Goal: Information Seeking & Learning: Learn about a topic

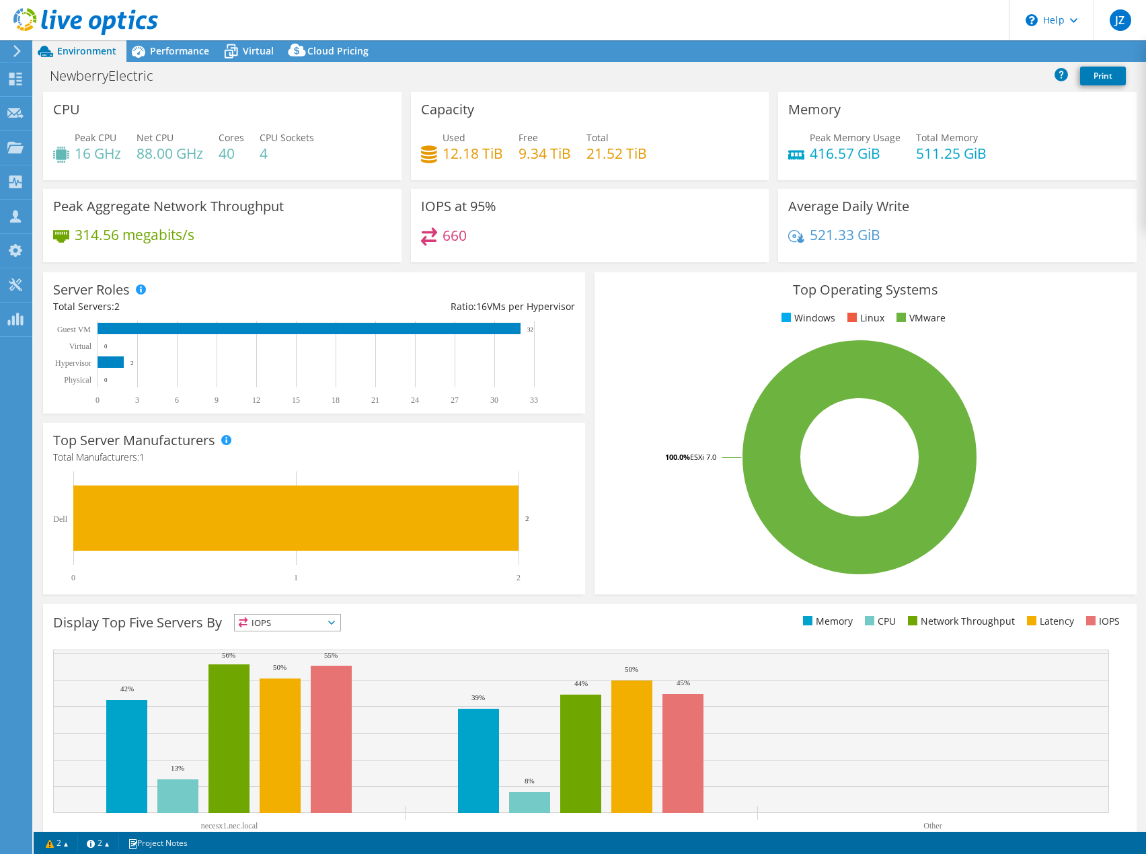
select select "USD"
click at [182, 57] on span "Performance" at bounding box center [179, 50] width 59 height 13
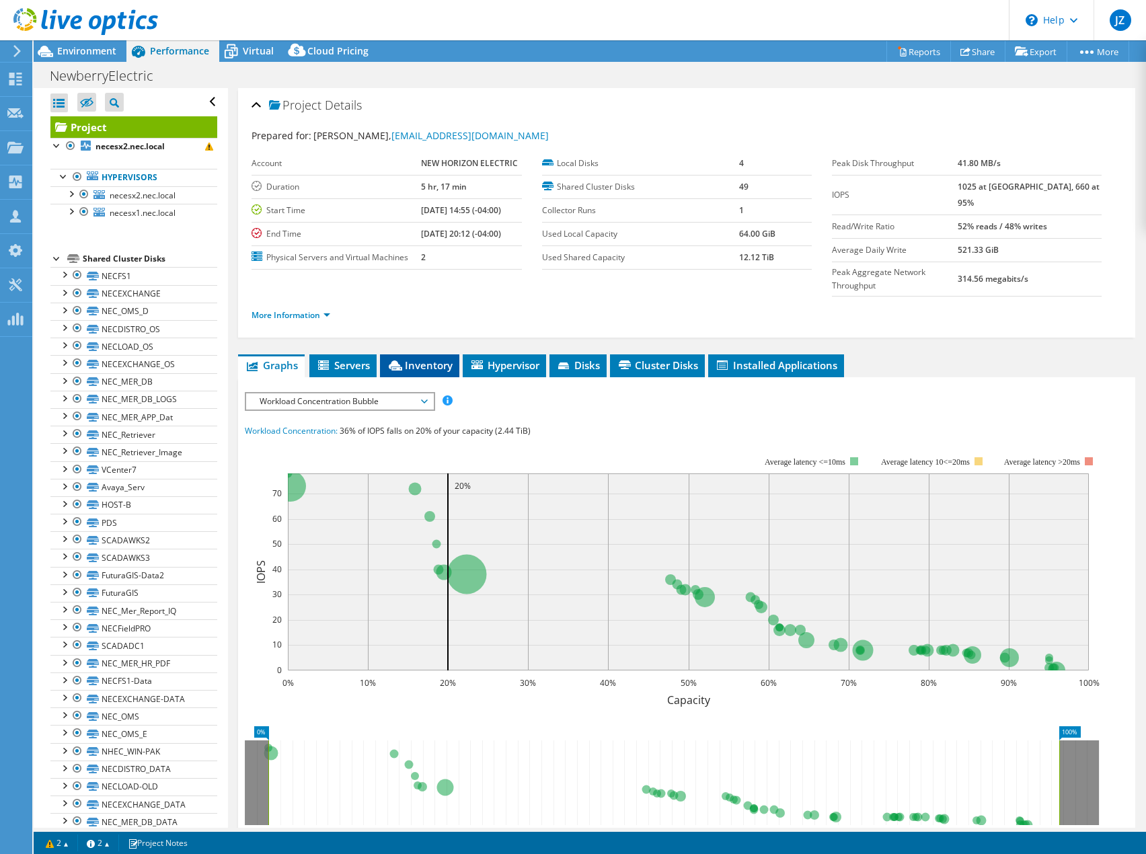
click at [413, 355] on li "Inventory" at bounding box center [419, 366] width 79 height 23
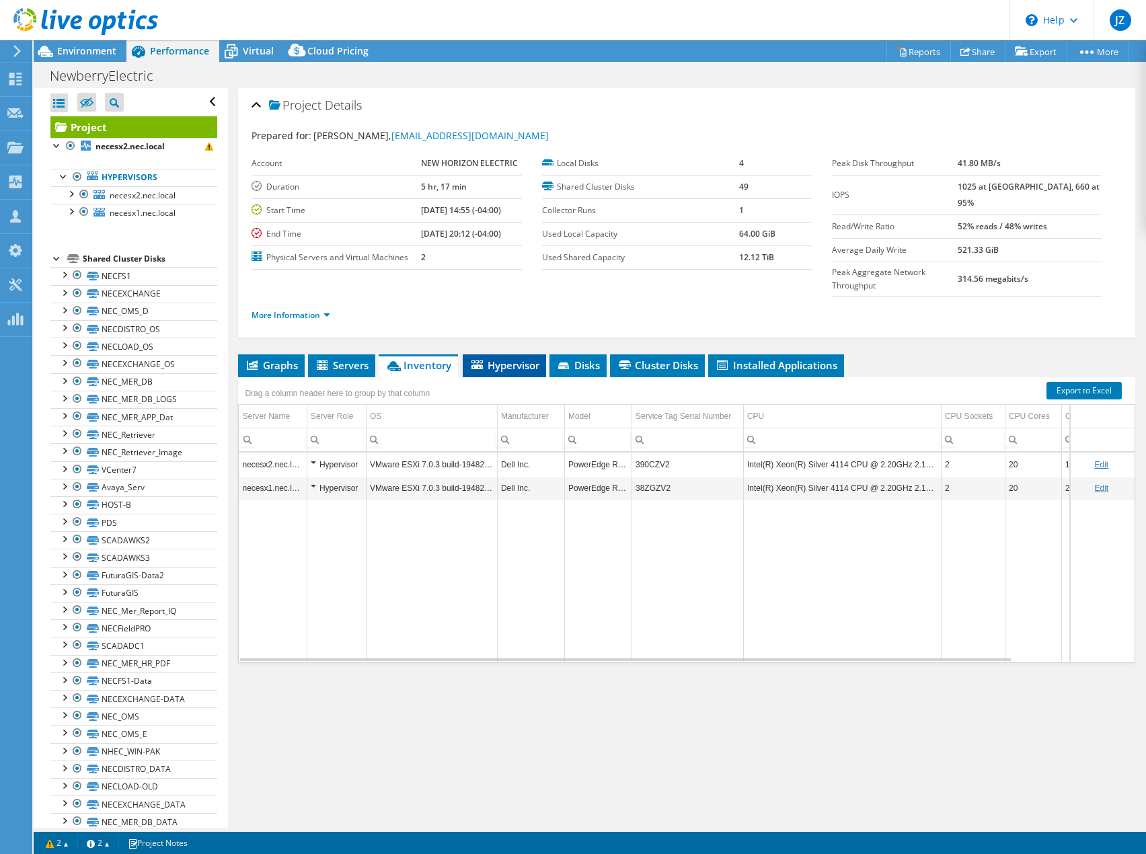
click at [497, 359] on span "Hypervisor" at bounding box center [505, 365] width 70 height 13
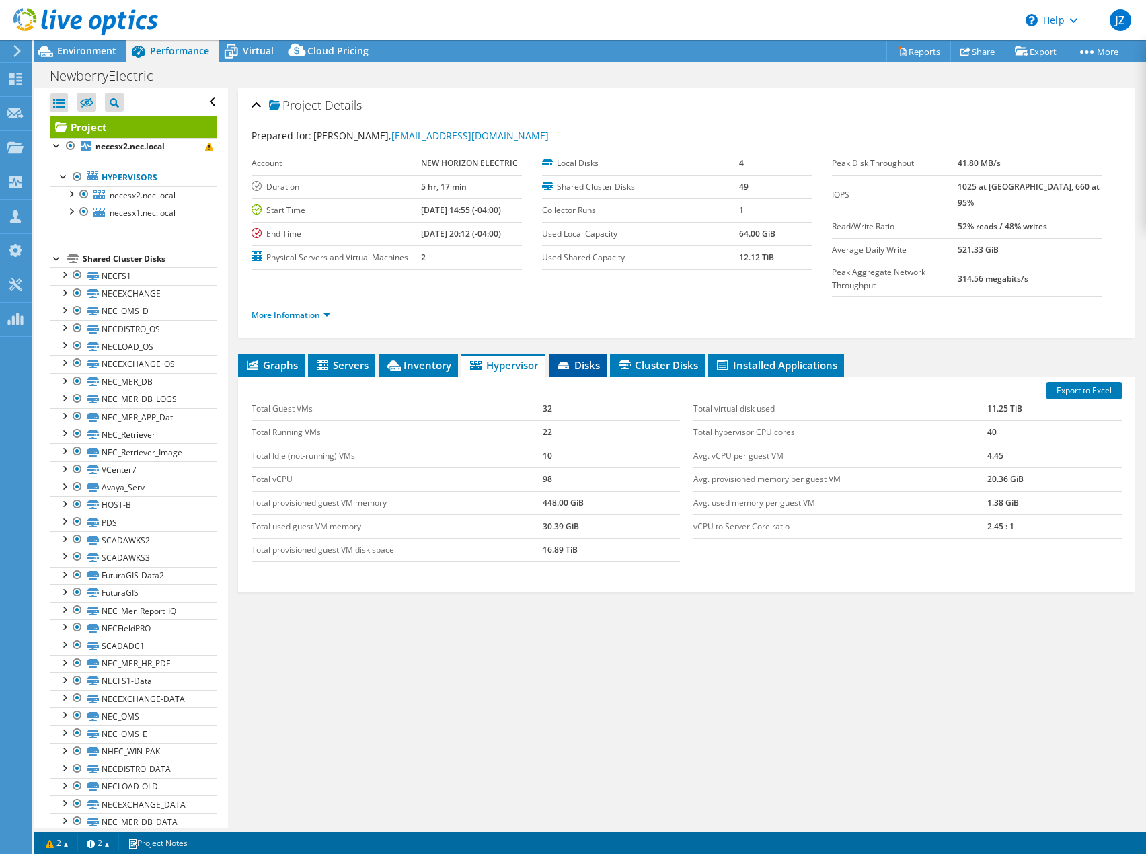
click at [566, 363] on icon at bounding box center [564, 367] width 13 height 9
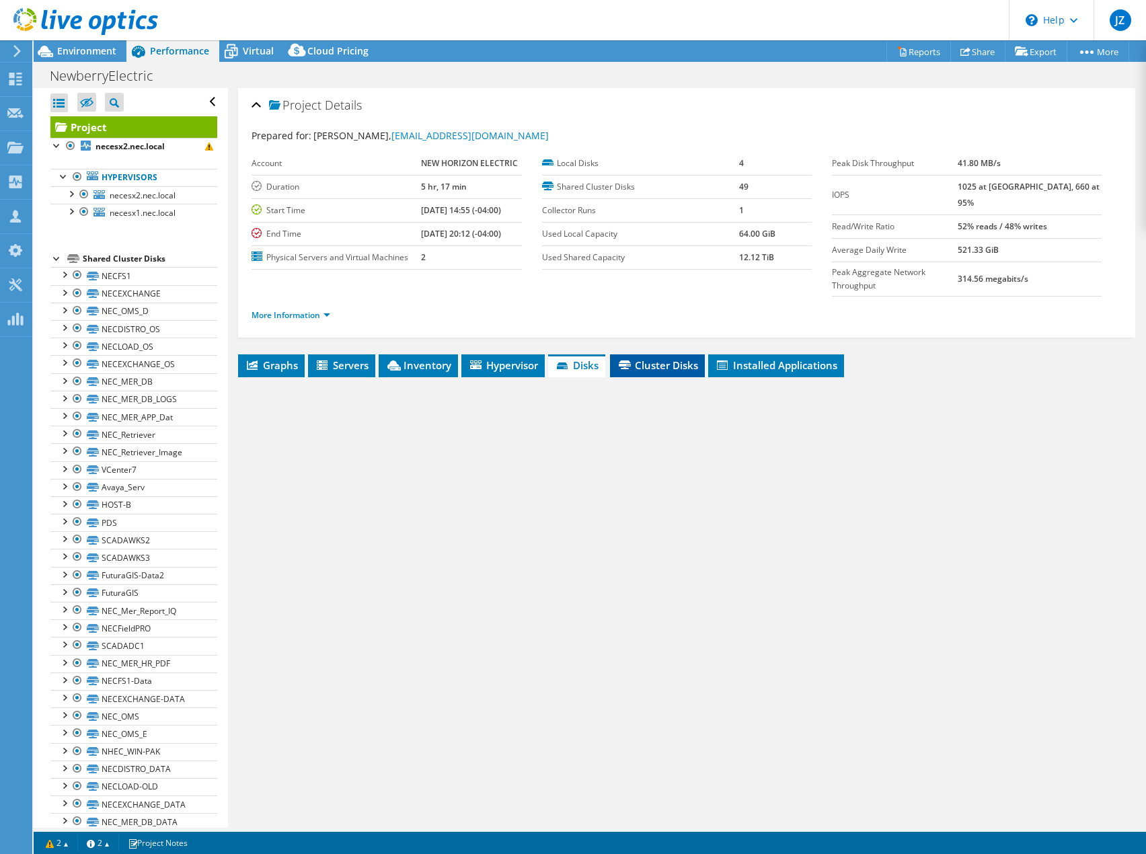
click at [644, 359] on span "Cluster Disks" at bounding box center [657, 365] width 81 height 13
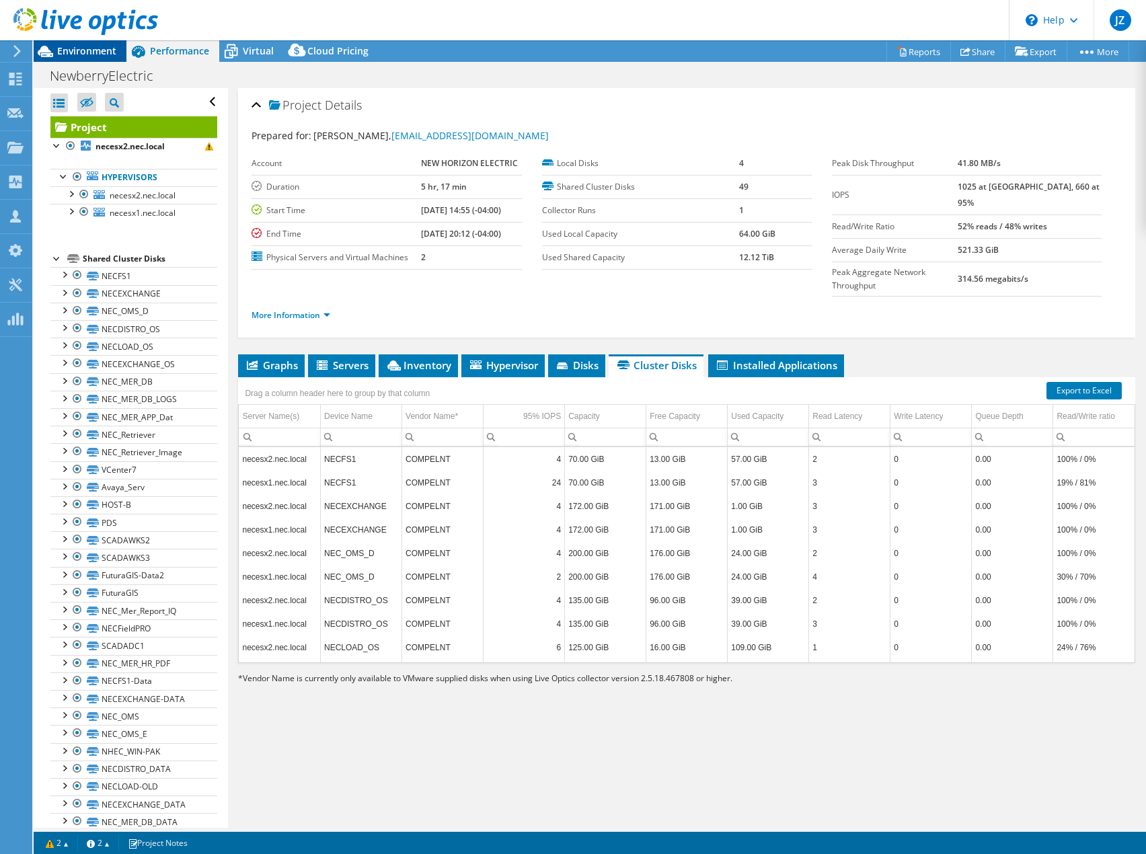
click at [62, 50] on span "Environment" at bounding box center [86, 50] width 59 height 13
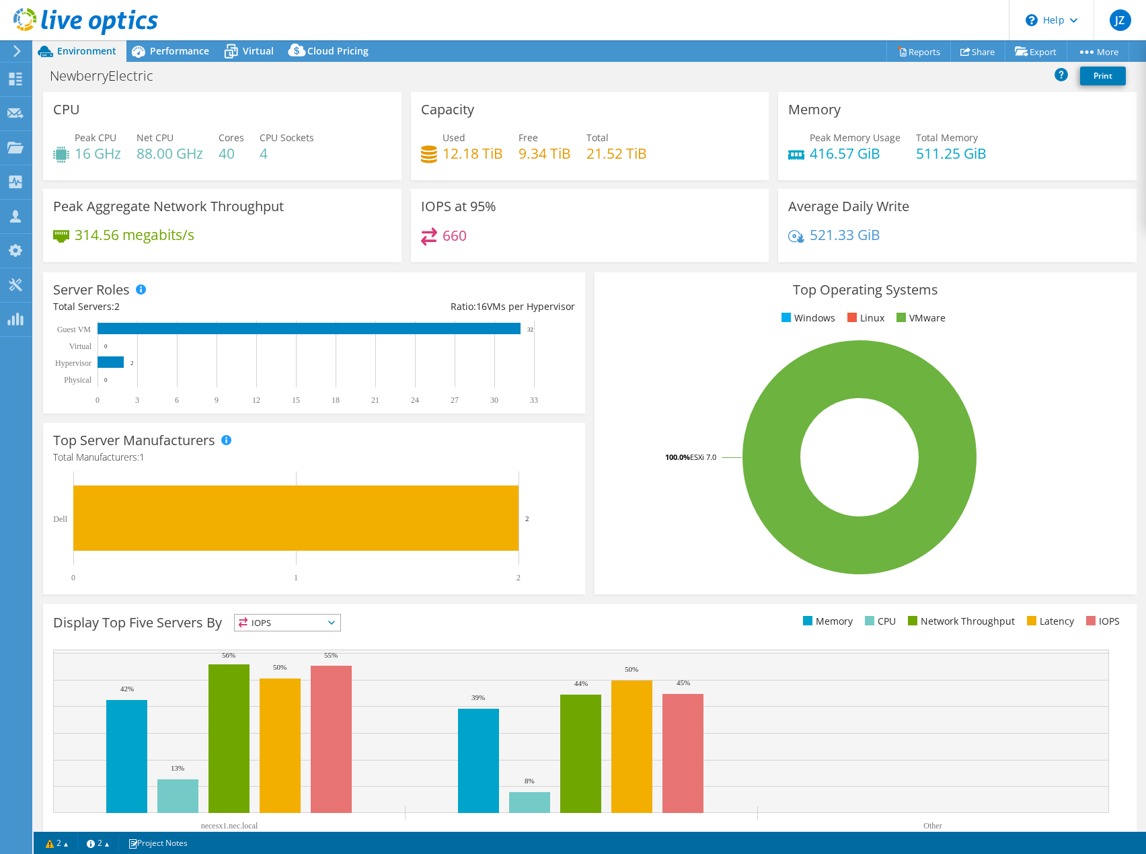
drag, startPoint x: 176, startPoint y: 54, endPoint x: 215, endPoint y: 343, distance: 291.3
click at [176, 54] on span "Performance" at bounding box center [179, 50] width 59 height 13
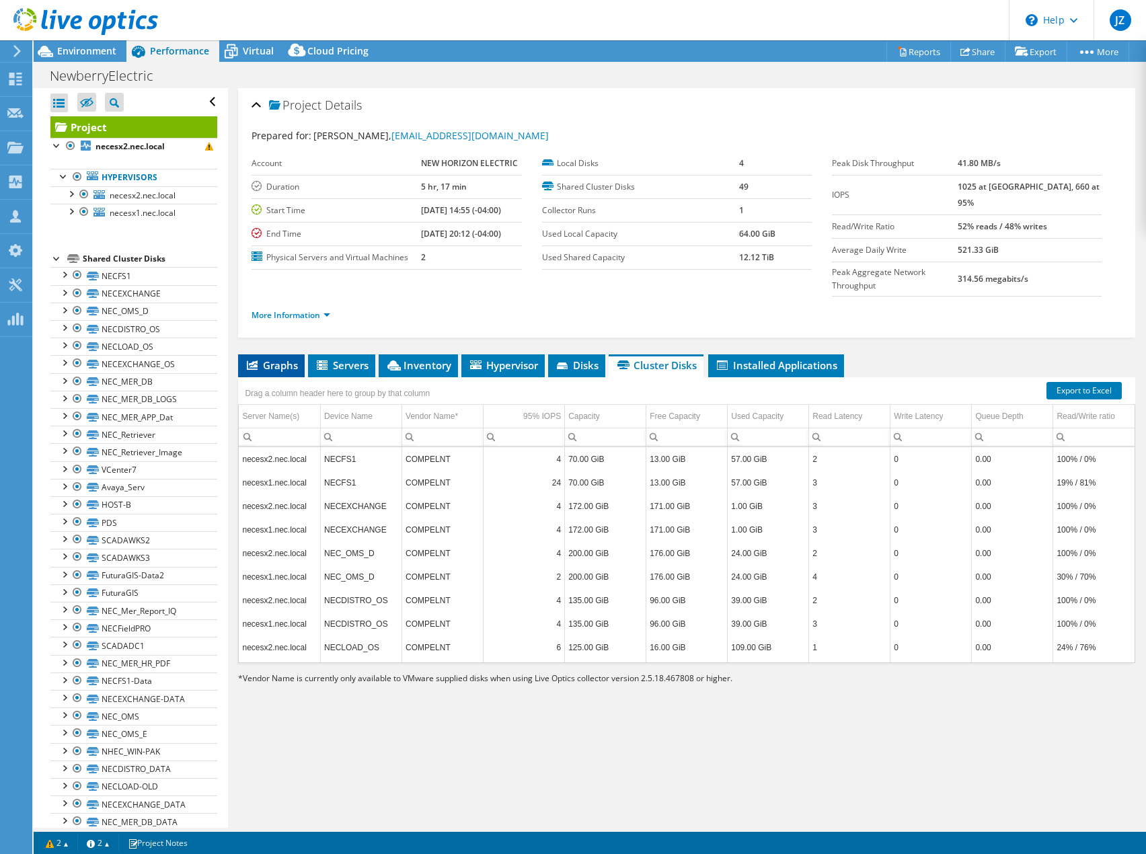
click at [290, 359] on span "Graphs" at bounding box center [271, 365] width 53 height 13
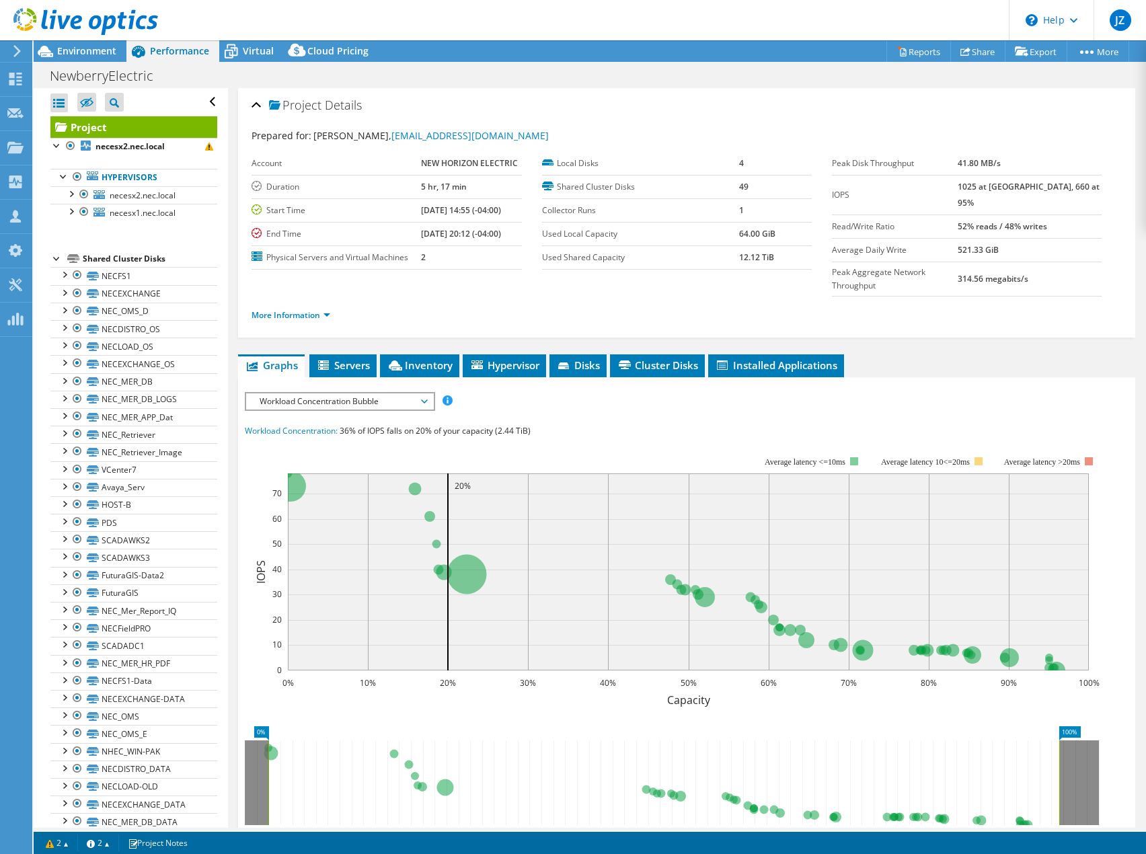
click at [311, 394] on span "Workload Concentration Bubble" at bounding box center [339, 402] width 173 height 16
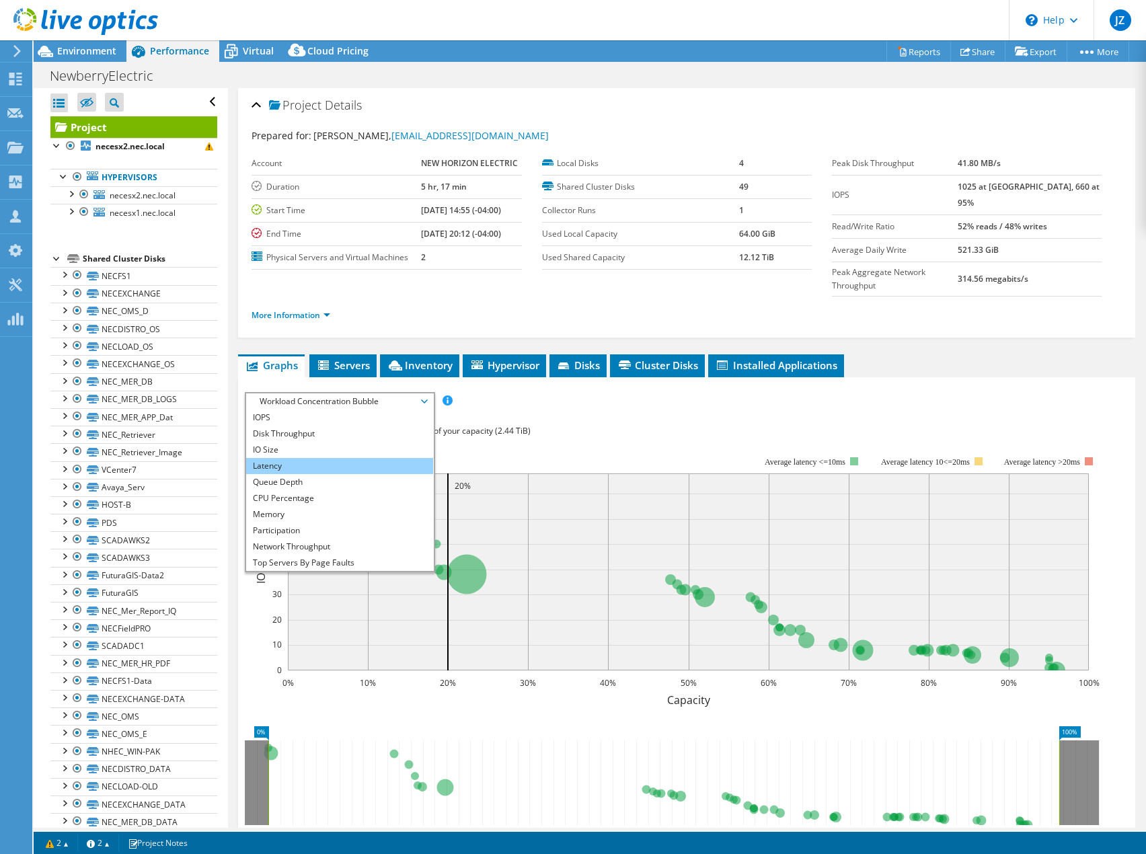
click at [305, 458] on li "Latency" at bounding box center [339, 466] width 186 height 16
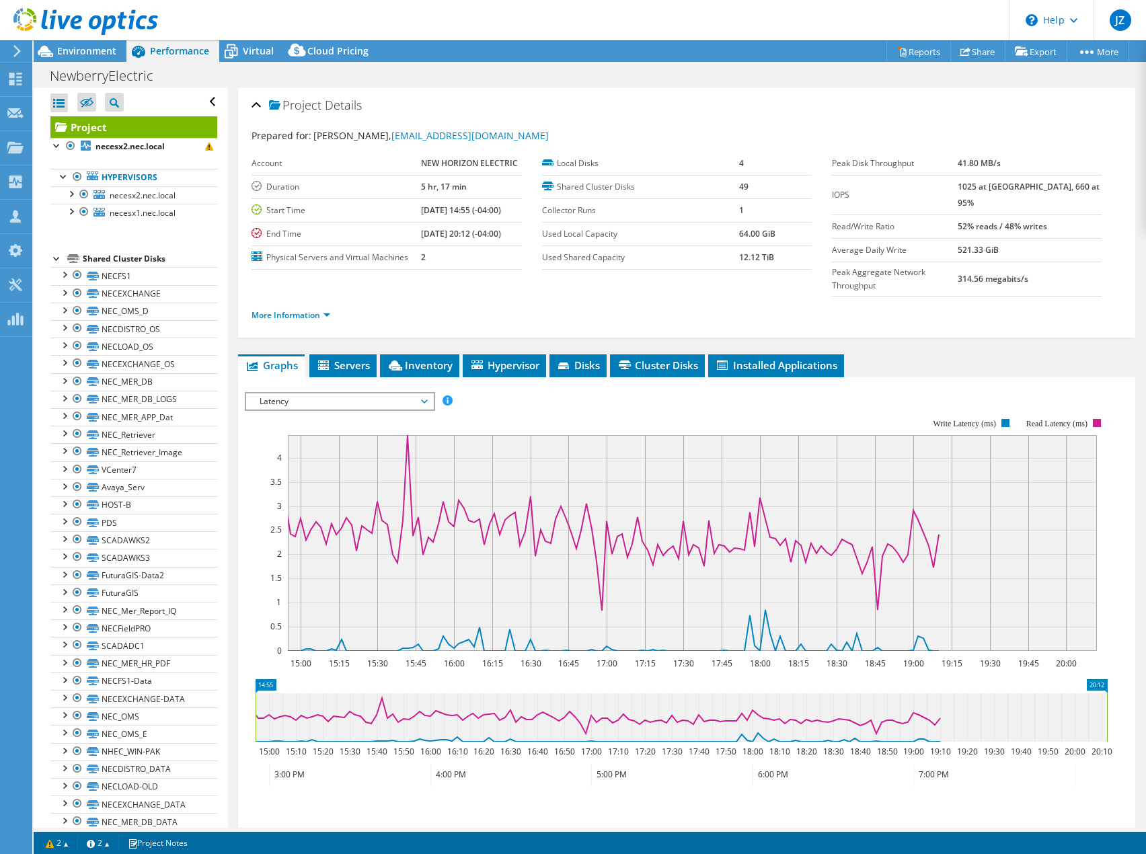
click at [415, 394] on span "Latency" at bounding box center [339, 402] width 173 height 16
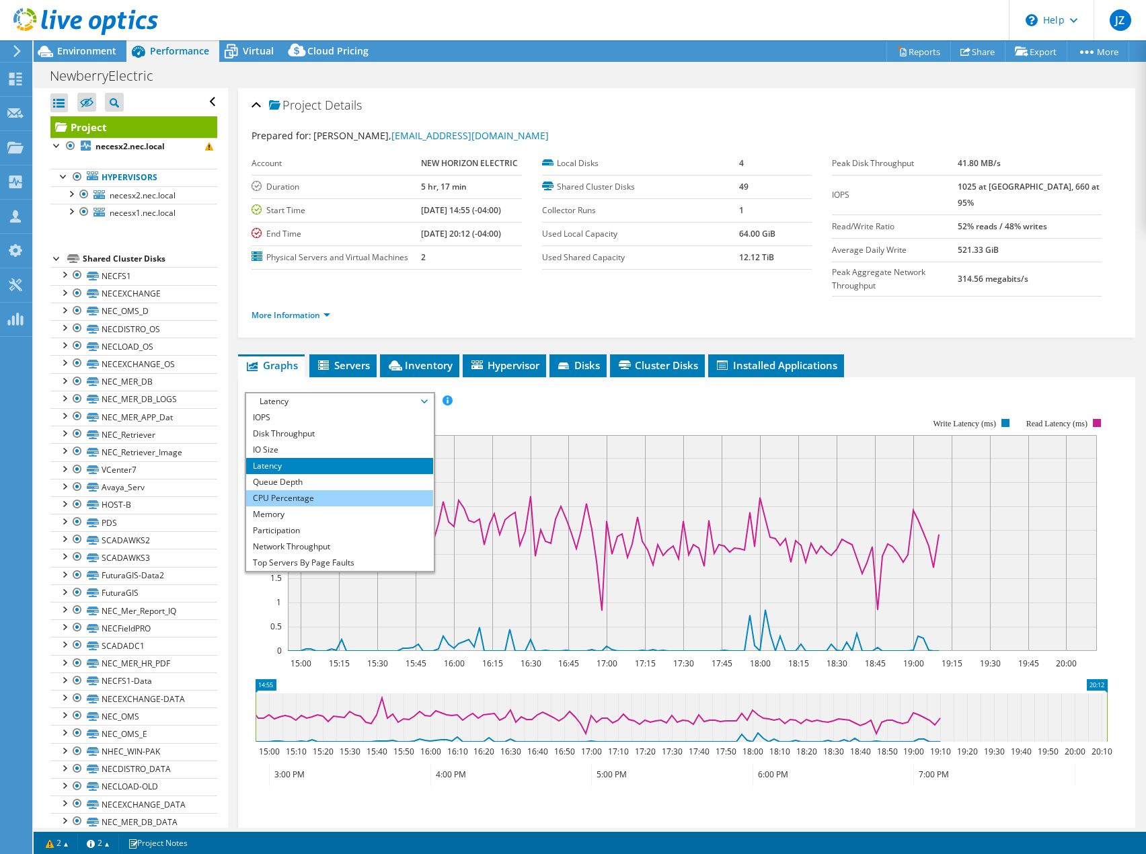
click at [332, 490] on li "CPU Percentage" at bounding box center [339, 498] width 186 height 16
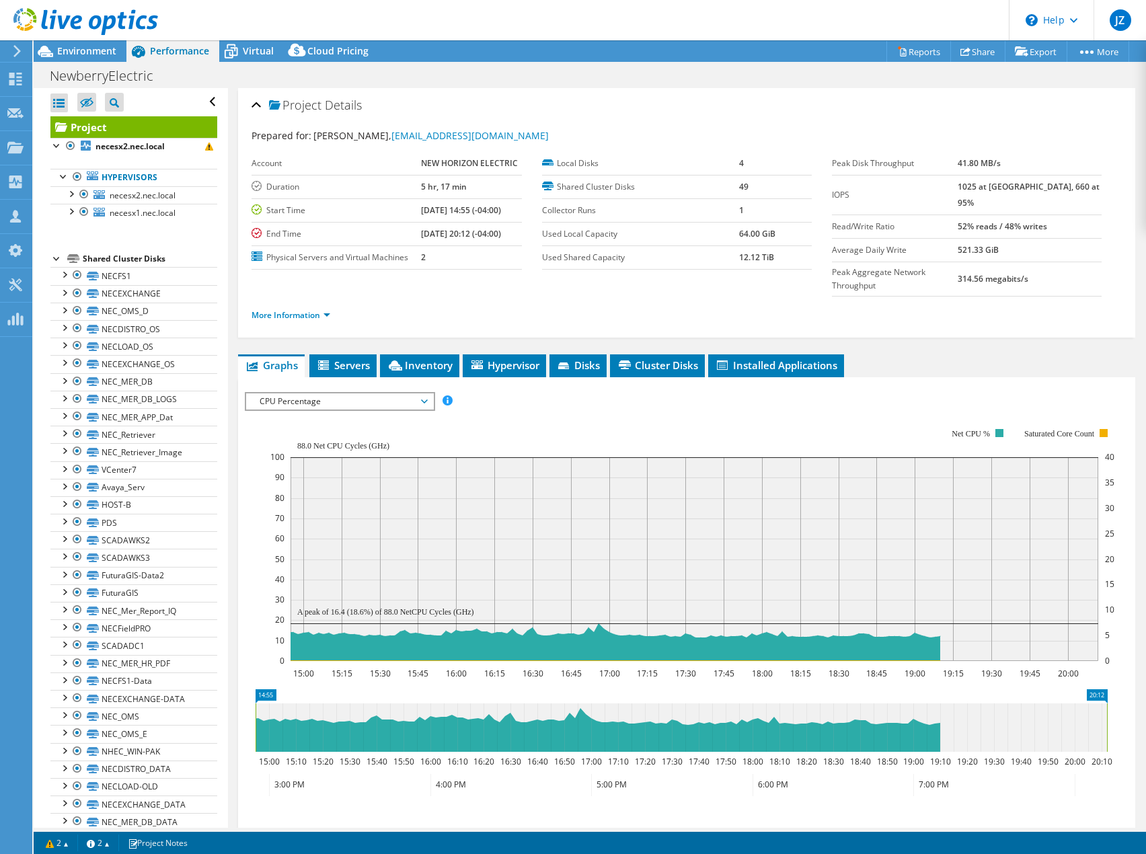
click at [639, 392] on div "IOPS Disk Throughput IO Size Latency Queue Depth CPU Percentage Memory Page Fau…" at bounding box center [687, 627] width 884 height 470
